Goal: Check status

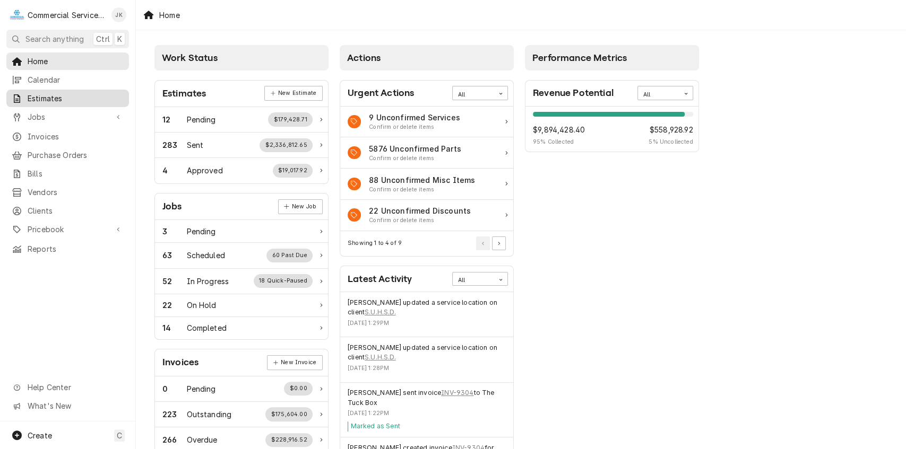
click at [110, 93] on span "Estimates" at bounding box center [76, 98] width 96 height 11
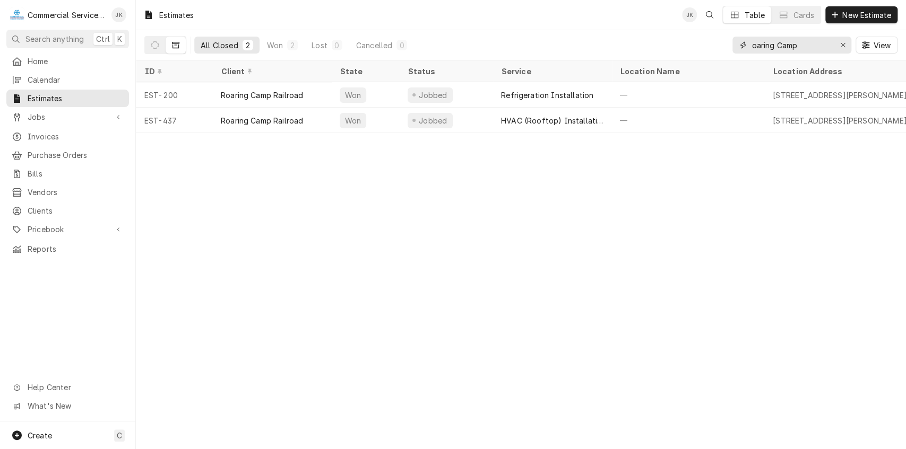
click at [807, 45] on input "oaring Camp" at bounding box center [791, 45] width 80 height 17
type input "o"
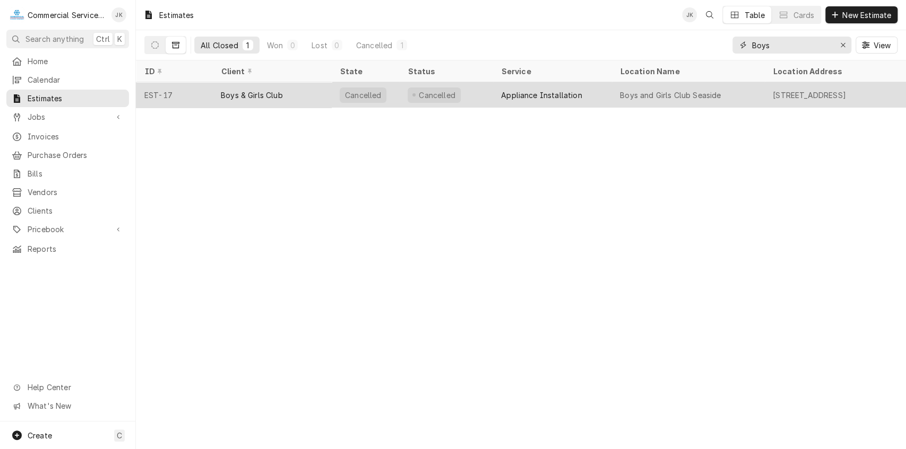
type input "Boys"
click at [482, 93] on div "Cancelled" at bounding box center [445, 94] width 93 height 25
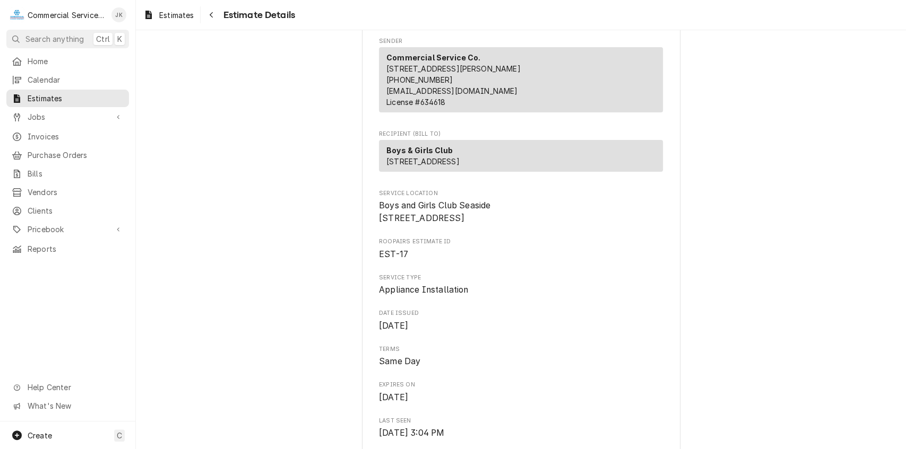
scroll to position [29, 0]
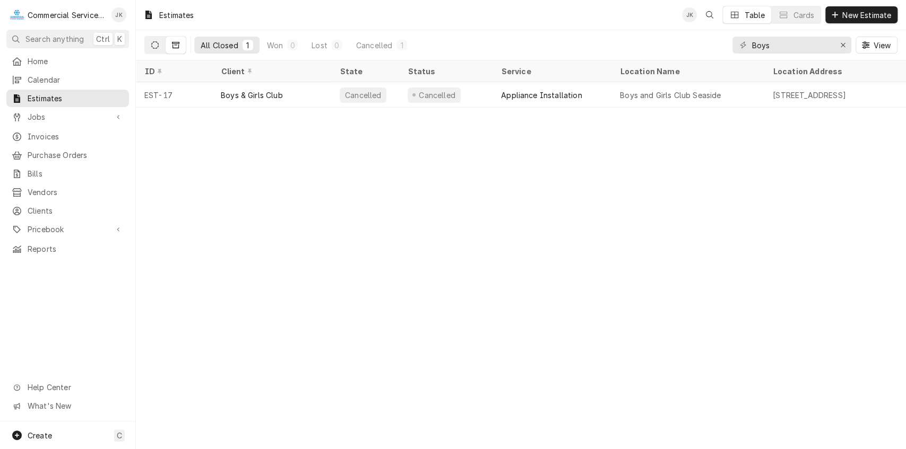
click at [153, 42] on icon "Dynamic Content Wrapper" at bounding box center [154, 44] width 7 height 7
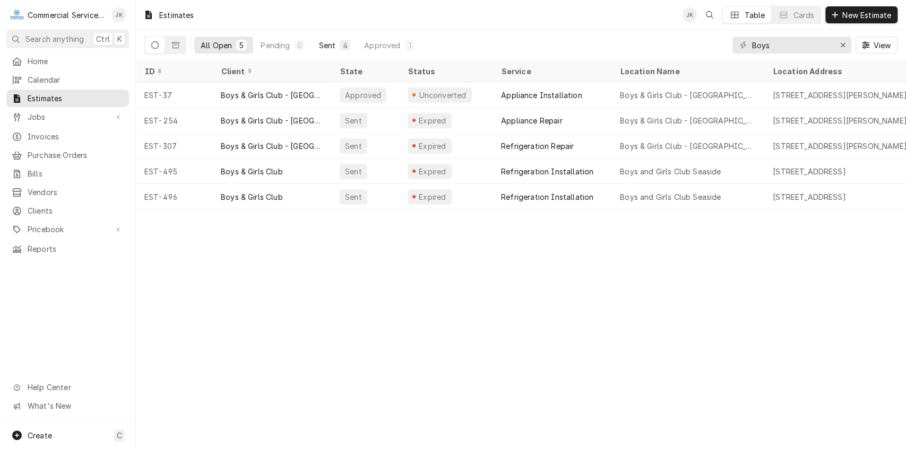
click at [341, 46] on div "4" at bounding box center [345, 45] width 11 height 11
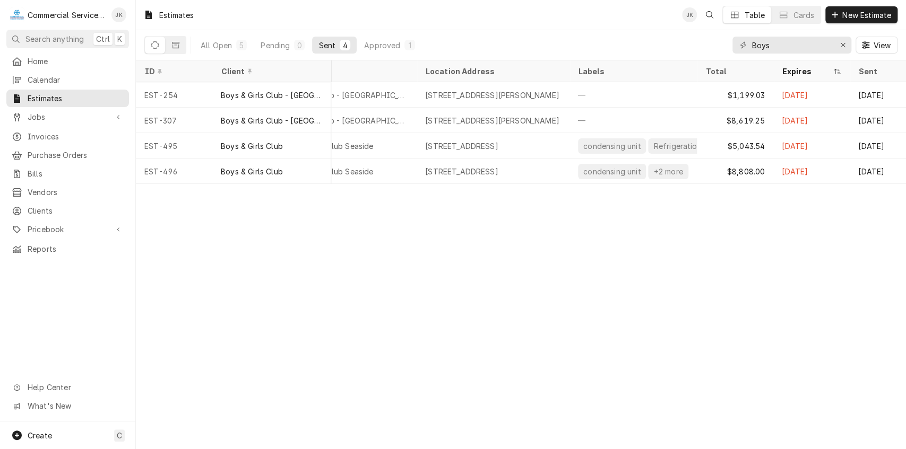
scroll to position [0, 283]
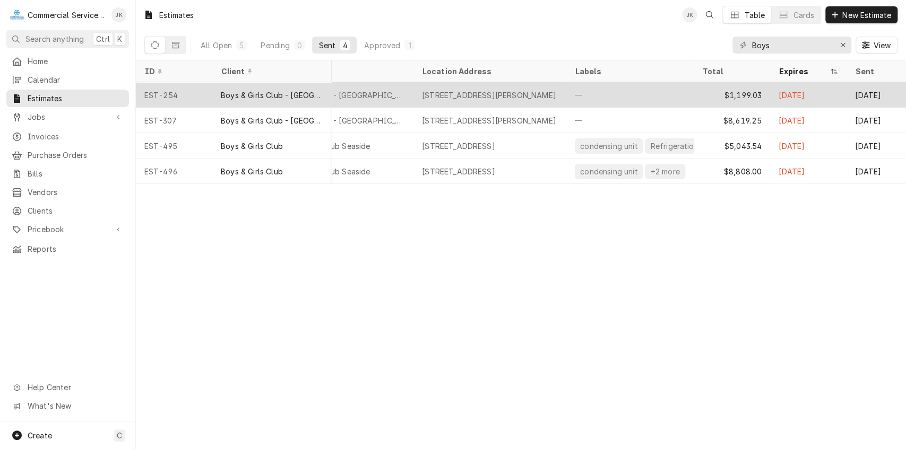
click at [406, 92] on div "Boys & Girls Club - [GEOGRAPHIC_DATA]" at bounding box center [337, 94] width 153 height 25
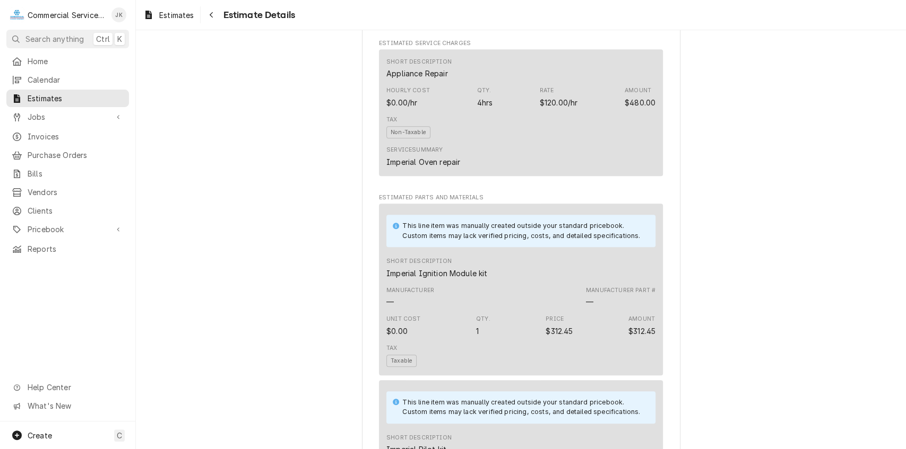
scroll to position [630, 0]
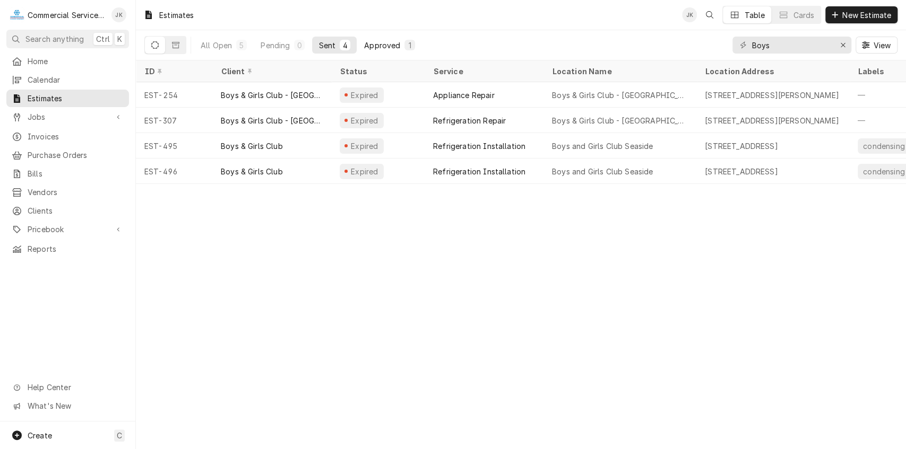
click at [398, 40] on div "Approved" at bounding box center [382, 45] width 36 height 11
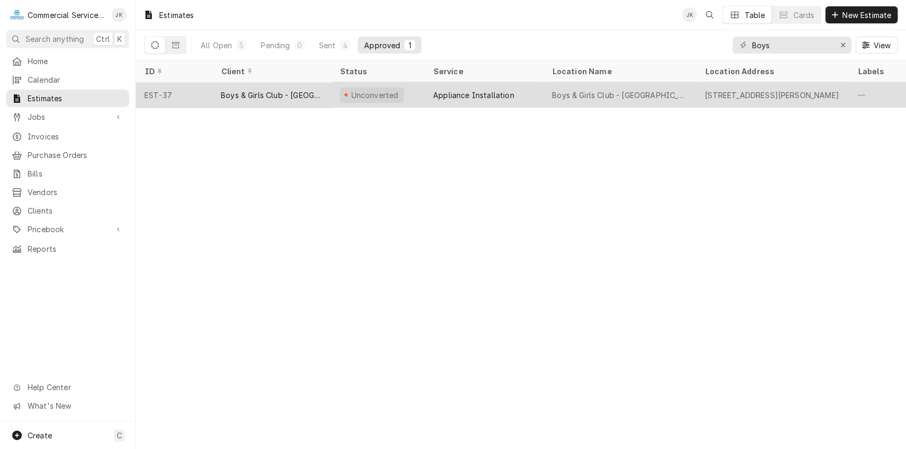
click at [455, 92] on div "Appliance Installation" at bounding box center [473, 95] width 81 height 11
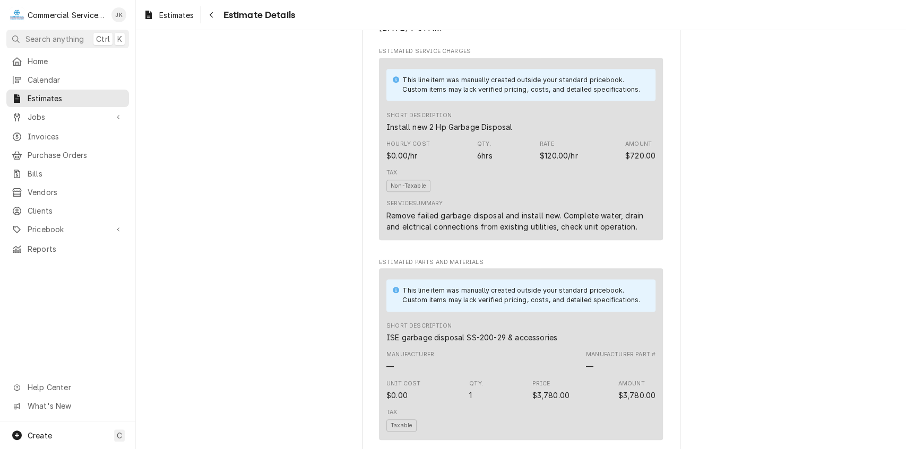
scroll to position [591, 0]
